Goal: Task Accomplishment & Management: Manage account settings

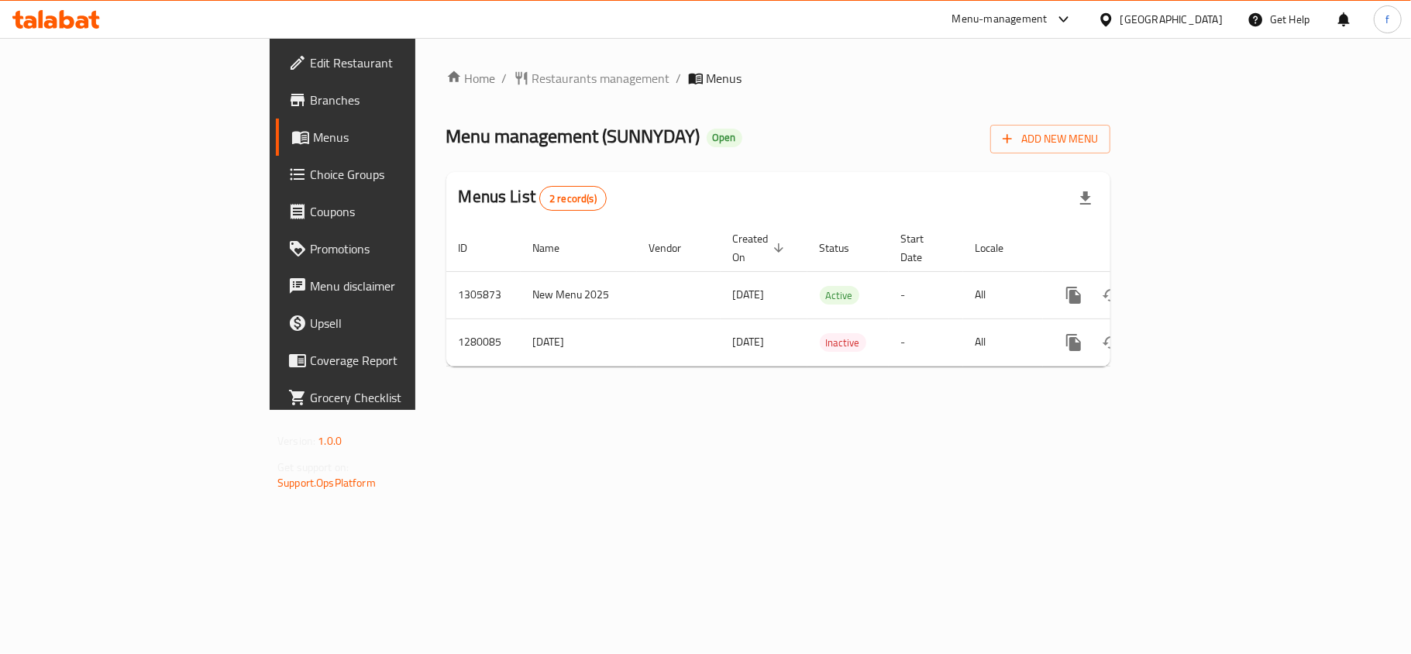
click at [1048, 19] on div "Menu-management" at bounding box center [999, 19] width 95 height 19
click at [1003, 174] on div "Restaurant-Management" at bounding box center [985, 171] width 122 height 17
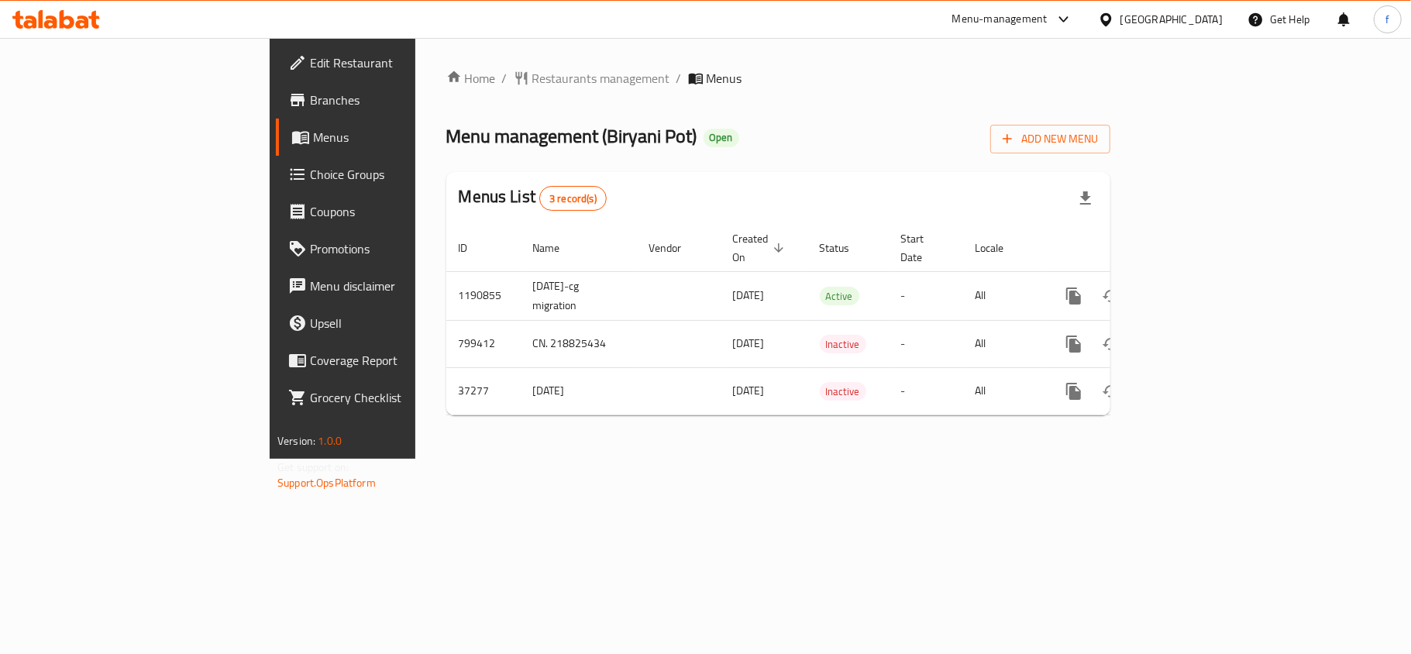
click at [1048, 26] on div "Menu-management" at bounding box center [999, 19] width 95 height 19
click at [1020, 172] on div "Restaurant-Management" at bounding box center [985, 171] width 122 height 17
